Goal: Task Accomplishment & Management: Manage account settings

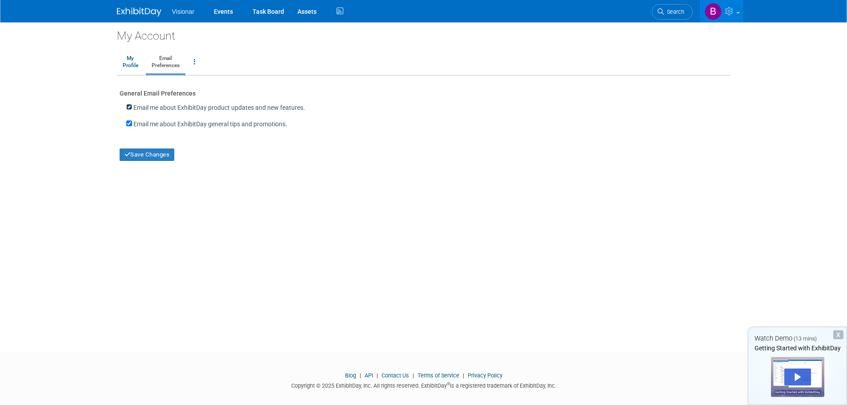
click at [129, 107] on input "Email me about ExhibitDay product updates and new features." at bounding box center [129, 107] width 6 height 6
checkbox input "false"
click at [129, 125] on input "Email me about ExhibitDay general tips and promotions." at bounding box center [129, 124] width 6 height 6
checkbox input "false"
click at [137, 154] on button "Save Changes" at bounding box center [147, 155] width 55 height 12
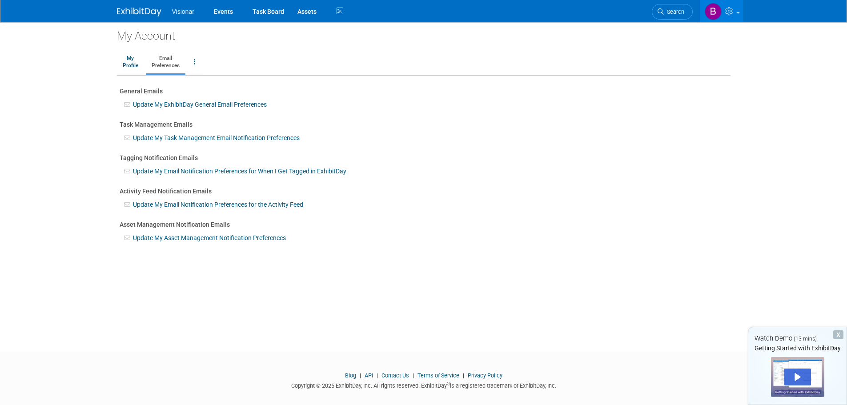
click at [169, 106] on link "Update My ExhibitDay General Email Preferences" at bounding box center [200, 104] width 134 height 7
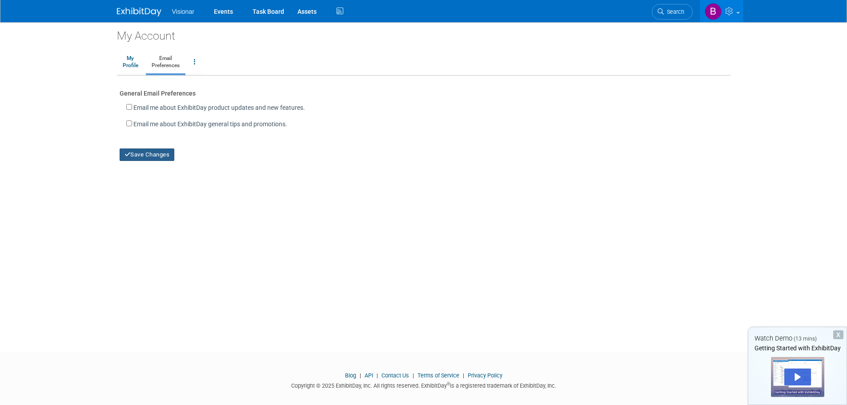
click at [145, 153] on button "Save Changes" at bounding box center [147, 155] width 55 height 12
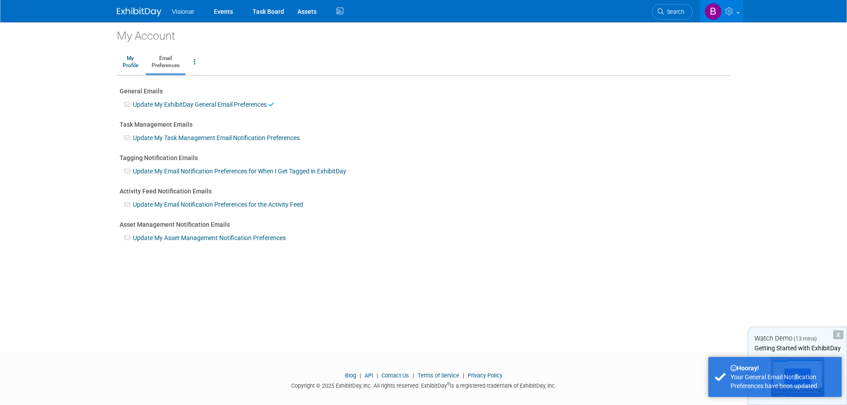
click at [149, 137] on link "Update My Task Management Email Notification Preferences" at bounding box center [216, 137] width 167 height 7
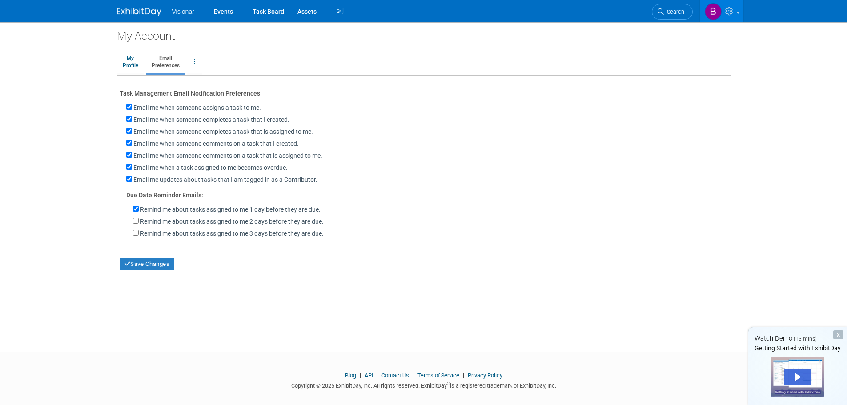
click at [162, 66] on link "Email Preferences" at bounding box center [166, 62] width 40 height 22
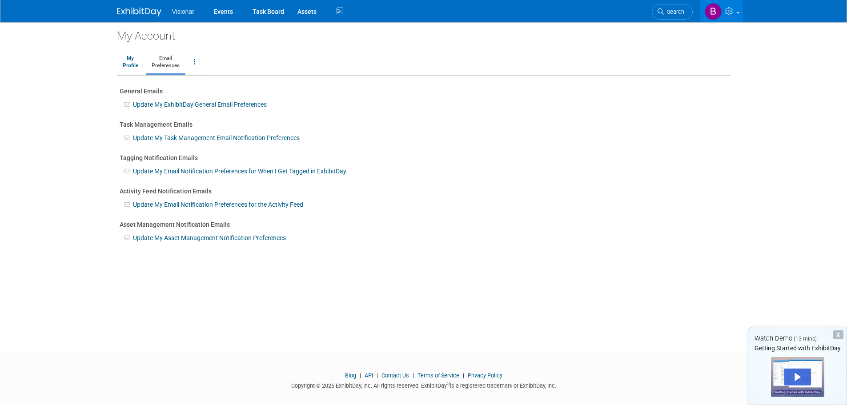
click at [153, 203] on link "Update My Email Notification Preferences for the Activity Feed" at bounding box center [218, 204] width 170 height 7
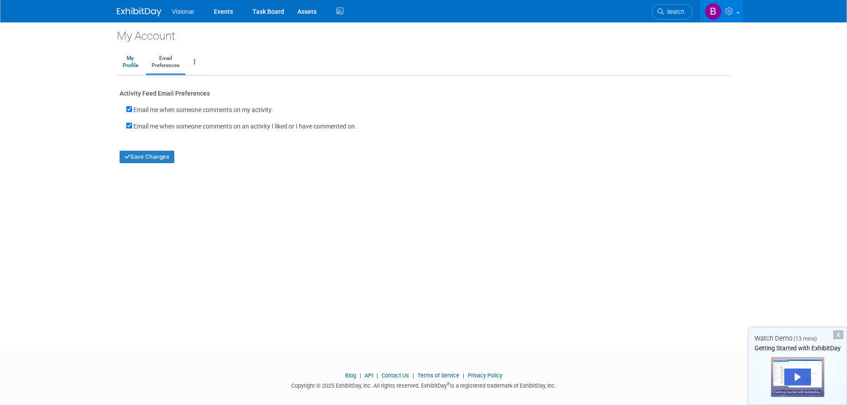
click at [168, 65] on link "Email Preferences" at bounding box center [166, 62] width 40 height 22
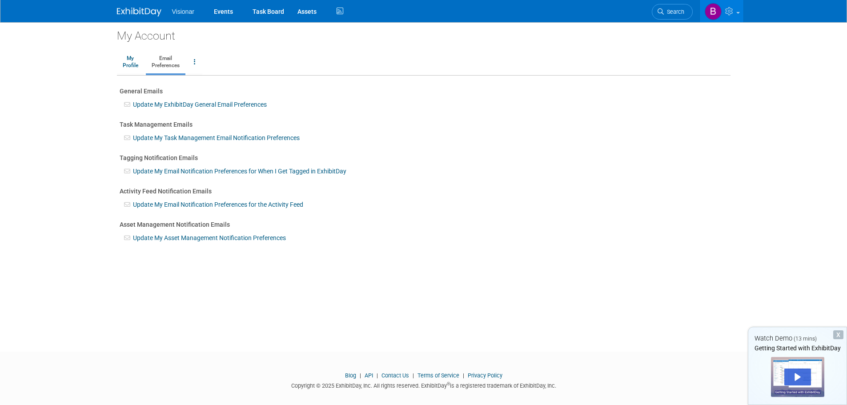
click at [149, 237] on link "Update My Asset Management Notification Preferences" at bounding box center [209, 237] width 153 height 7
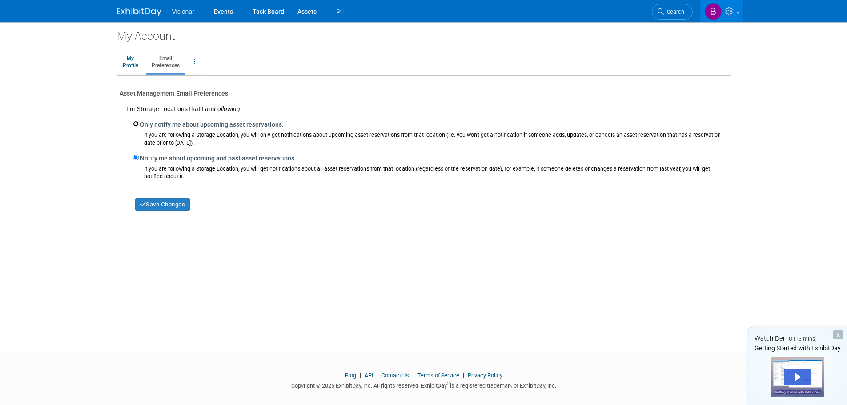
click at [136, 125] on input "Only notify me about upcoming asset reservations." at bounding box center [136, 124] width 6 height 6
radio input "true"
click at [136, 125] on input "Only notify me about upcoming asset reservations." at bounding box center [136, 124] width 6 height 6
click at [153, 205] on button "Save Changes" at bounding box center [162, 204] width 55 height 12
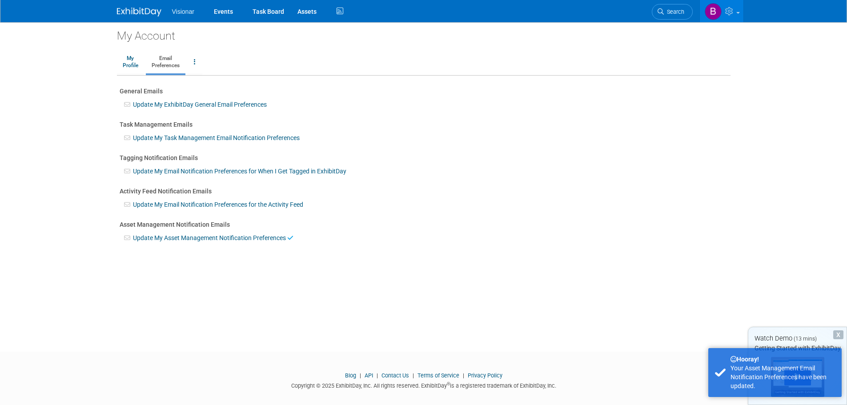
click at [167, 68] on link "Email Preferences" at bounding box center [166, 62] width 40 height 22
